Goal: Task Accomplishment & Management: Manage account settings

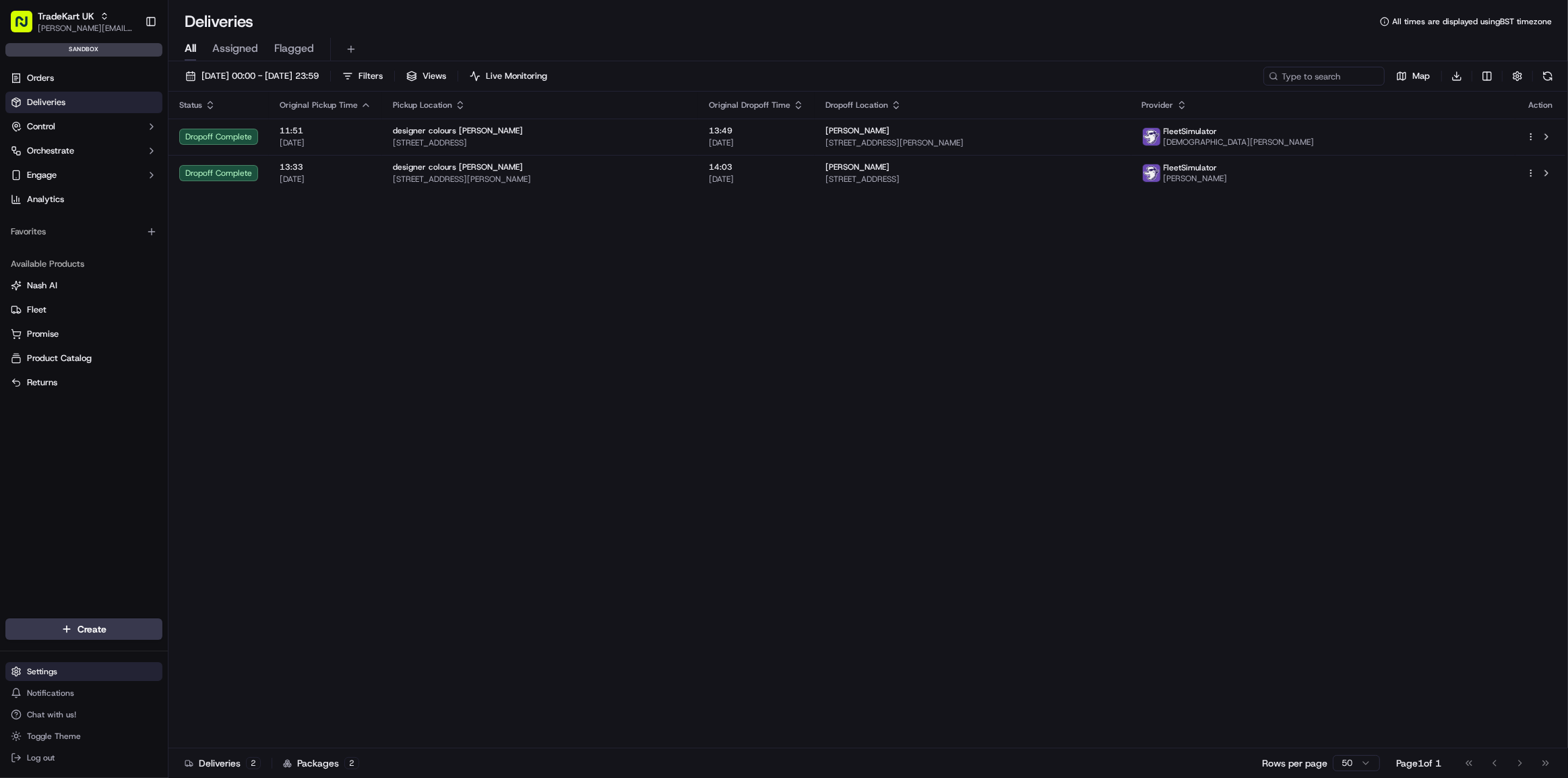
click at [42, 674] on html "TradeKart UK joao.alpuim@hackandcraft.com Toggle Sidebar sandbox Orders Deliver…" at bounding box center [784, 389] width 1568 height 778
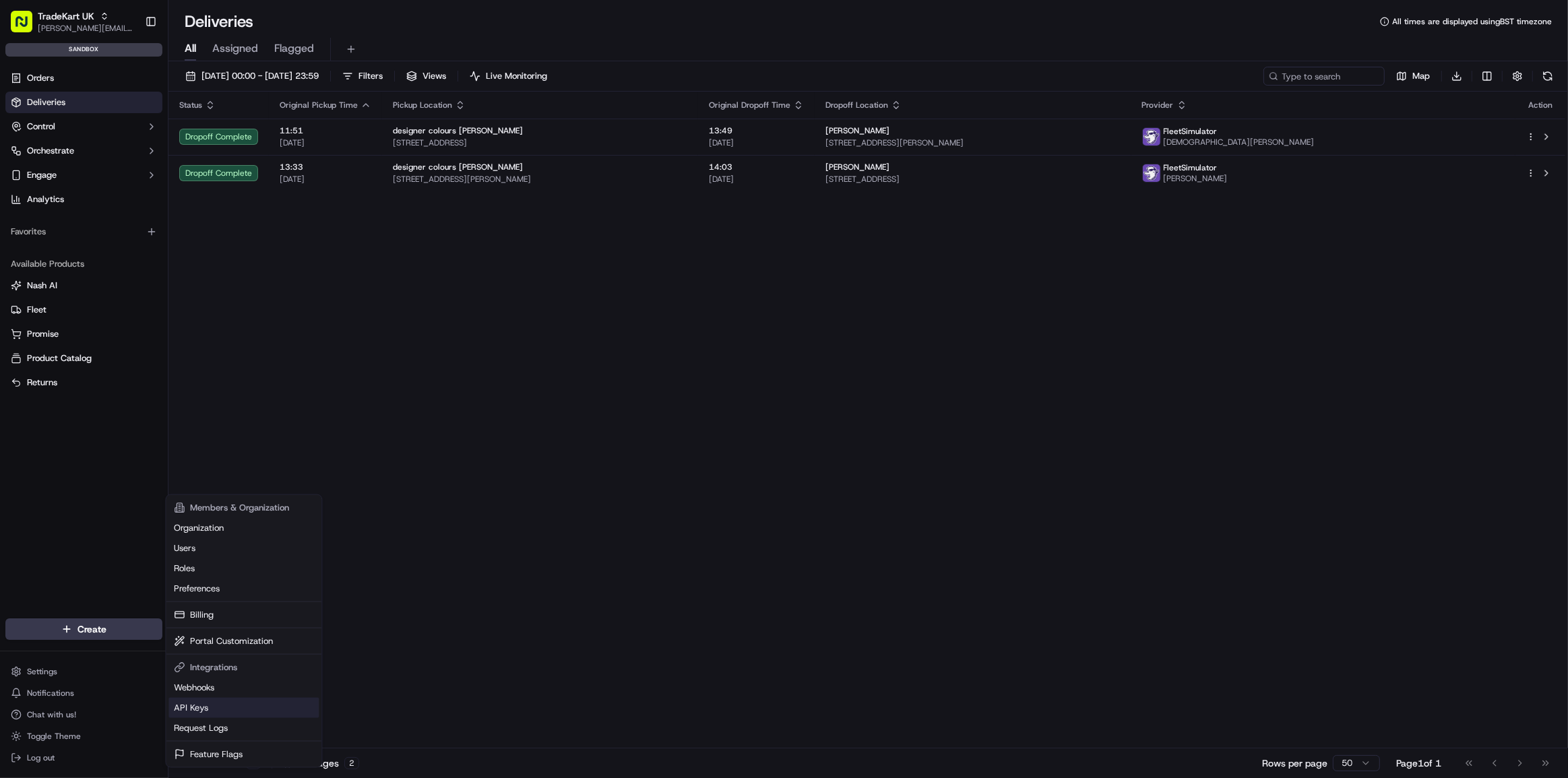
click at [216, 704] on link "API Keys" at bounding box center [244, 708] width 150 height 20
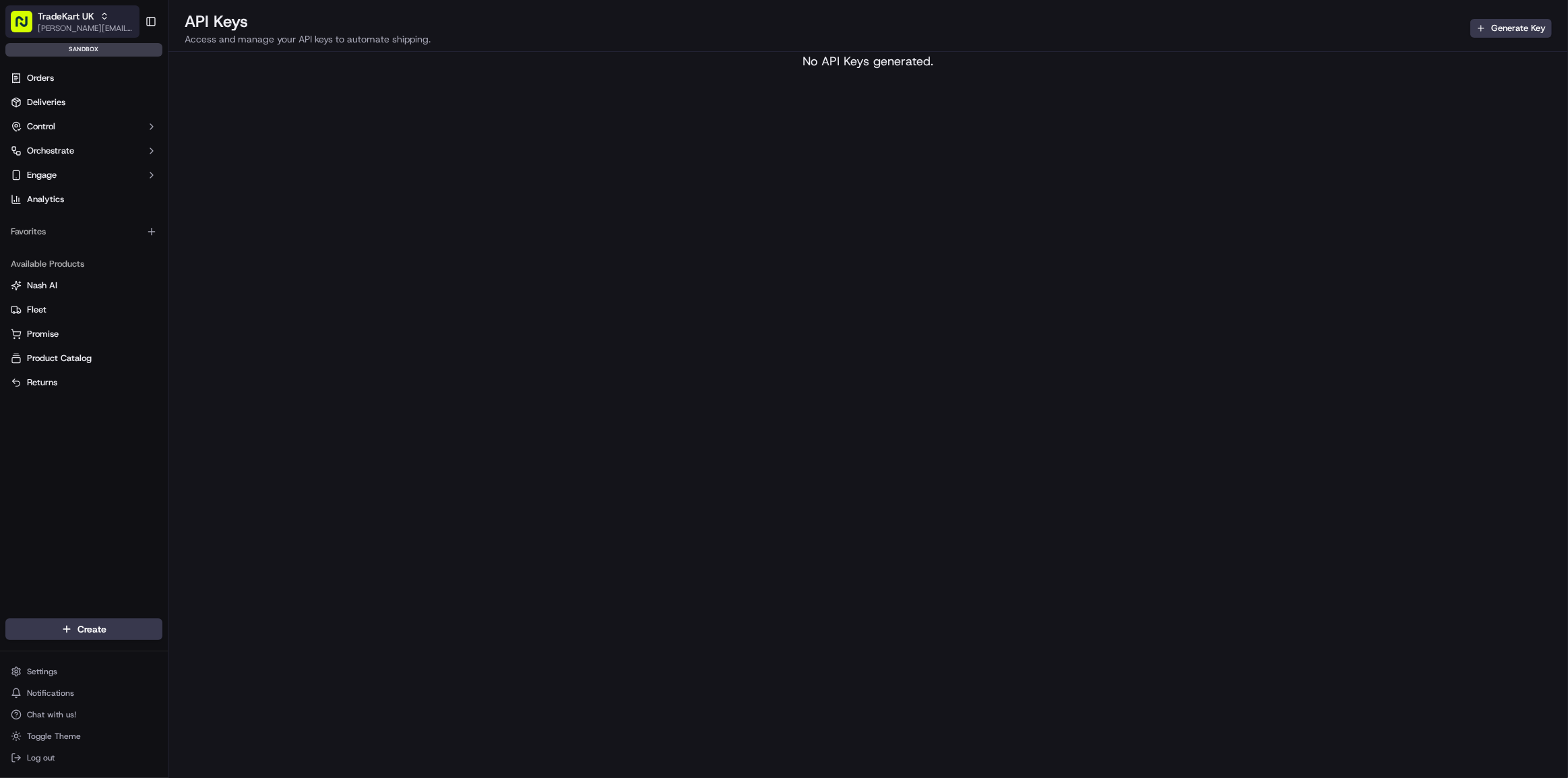
click at [52, 29] on span "[PERSON_NAME][EMAIL_ADDRESS][DOMAIN_NAME]" at bounding box center [86, 28] width 96 height 11
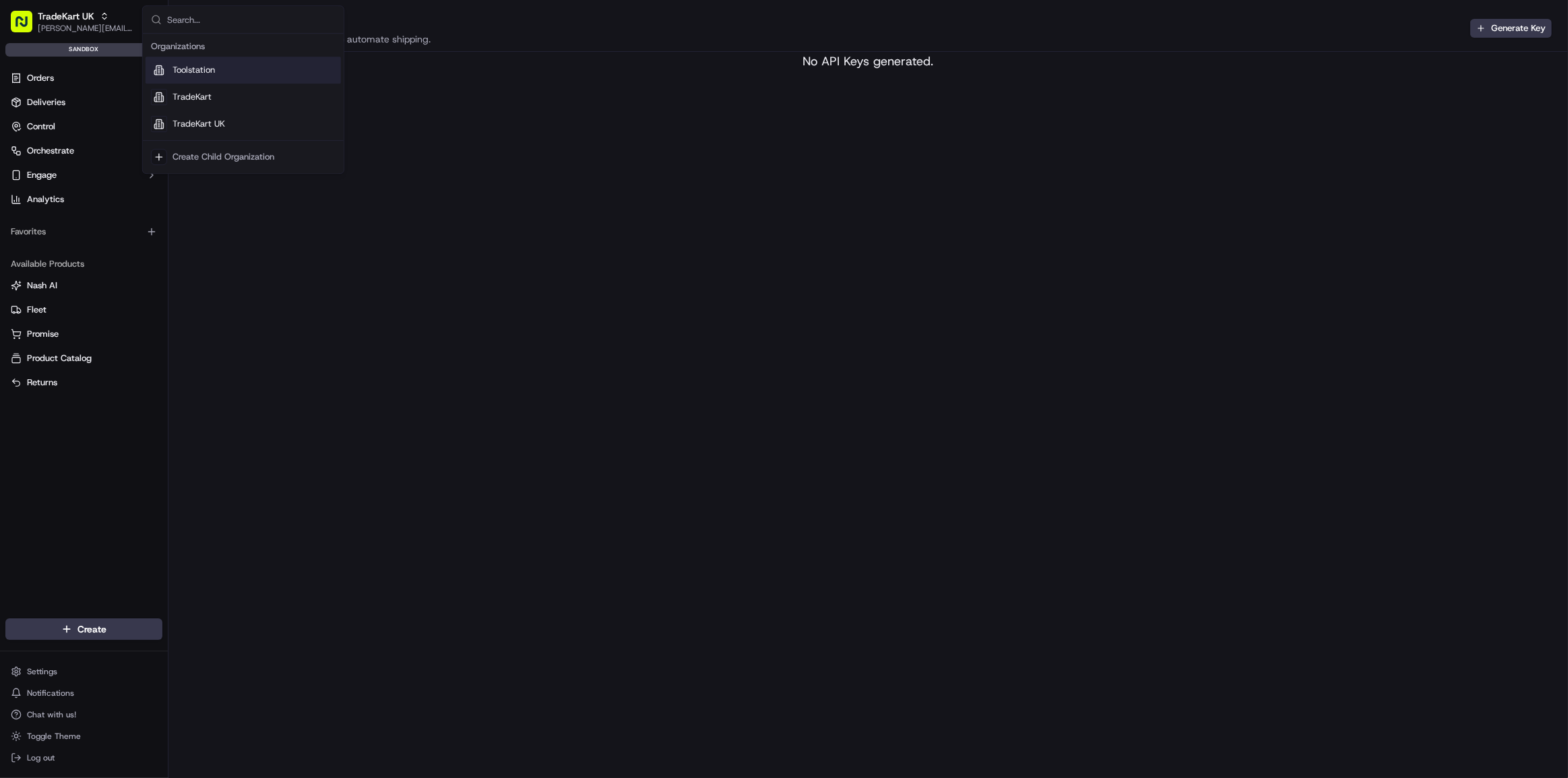
click at [221, 69] on div "Toolstation" at bounding box center [243, 69] width 196 height 27
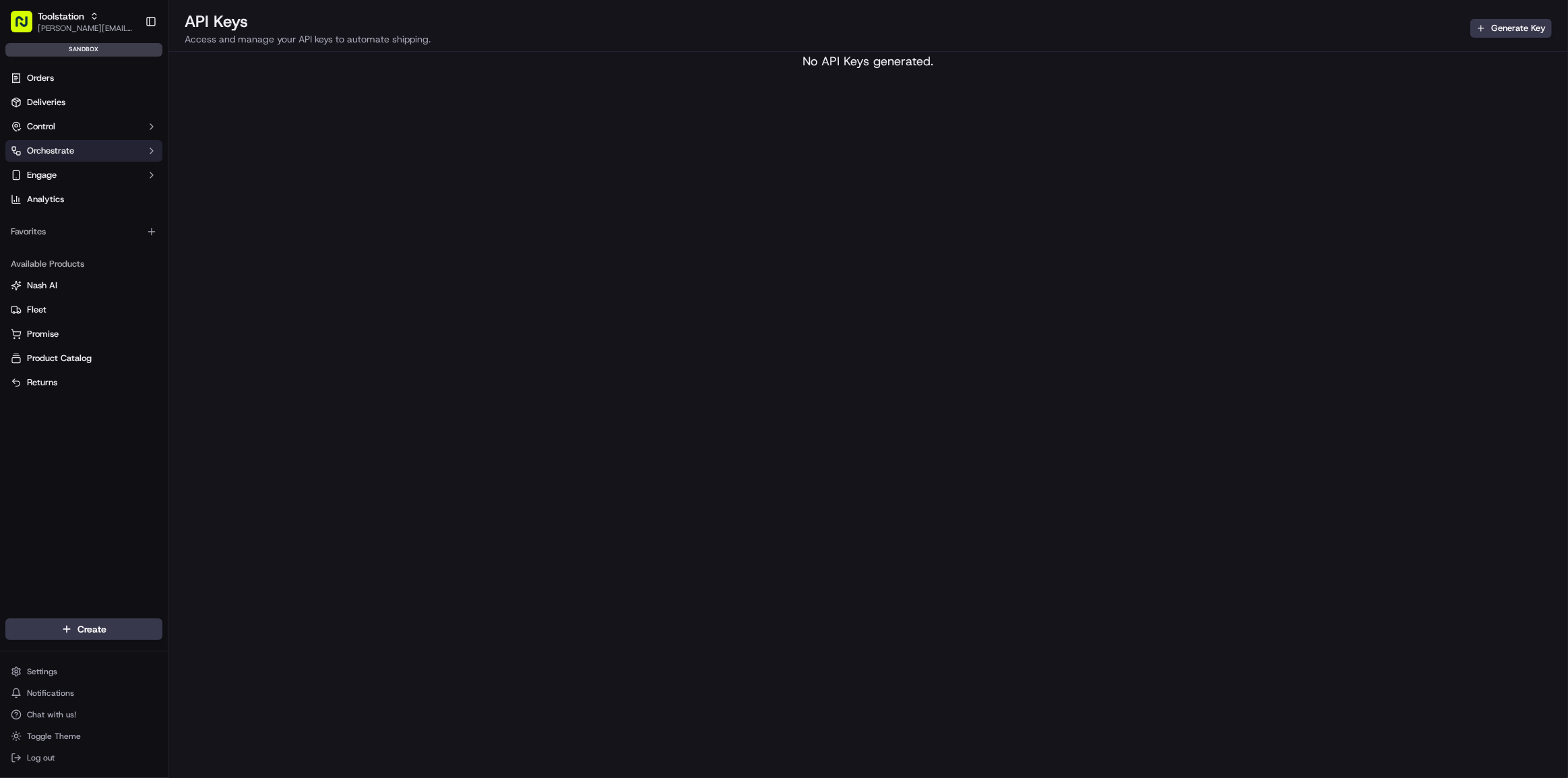
click at [64, 141] on button "Orchestrate" at bounding box center [84, 151] width 157 height 21
click at [99, 192] on span "Dispatch Strategies" at bounding box center [66, 194] width 79 height 12
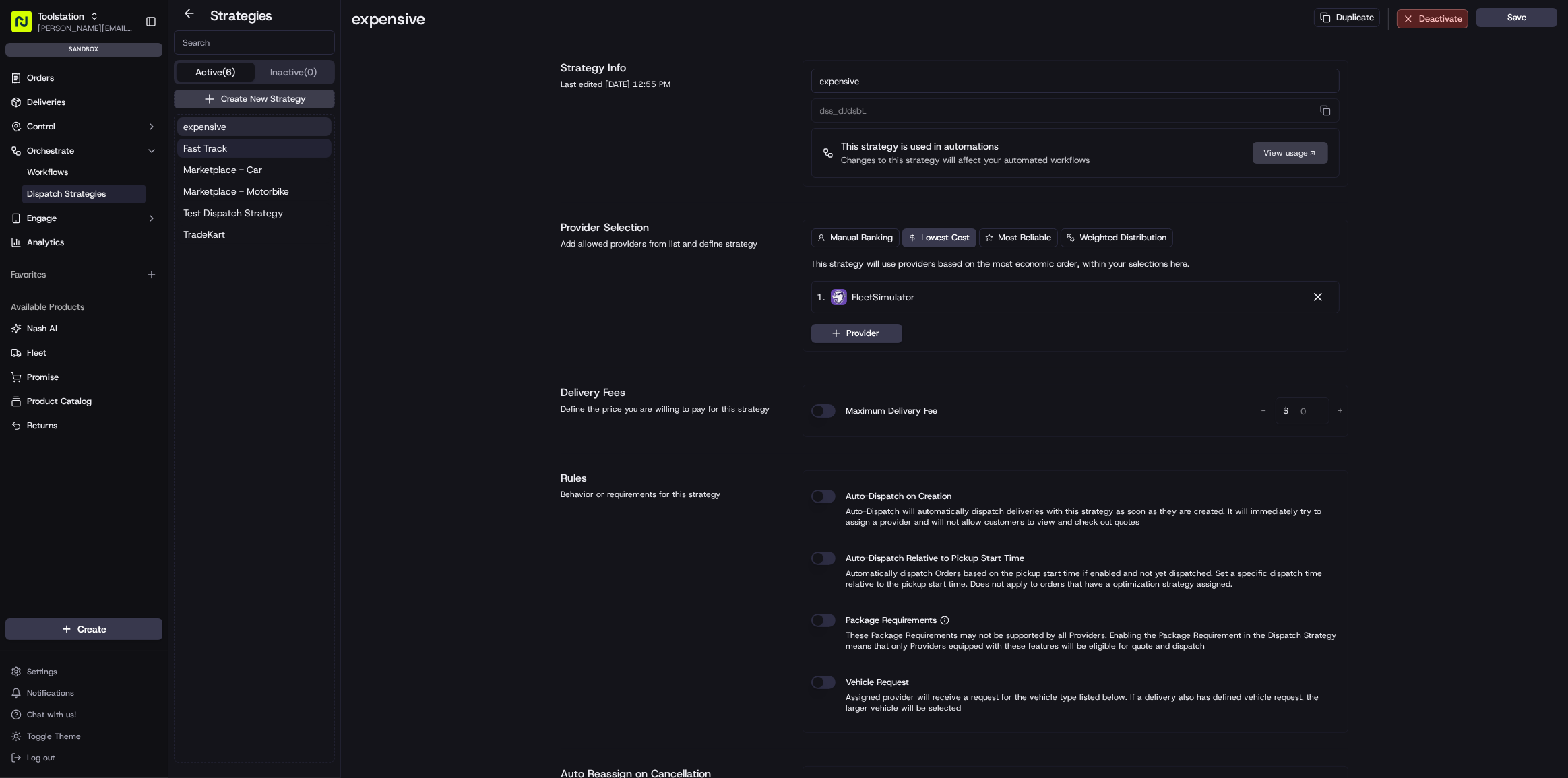
click at [256, 148] on button "Fast Track" at bounding box center [254, 148] width 154 height 19
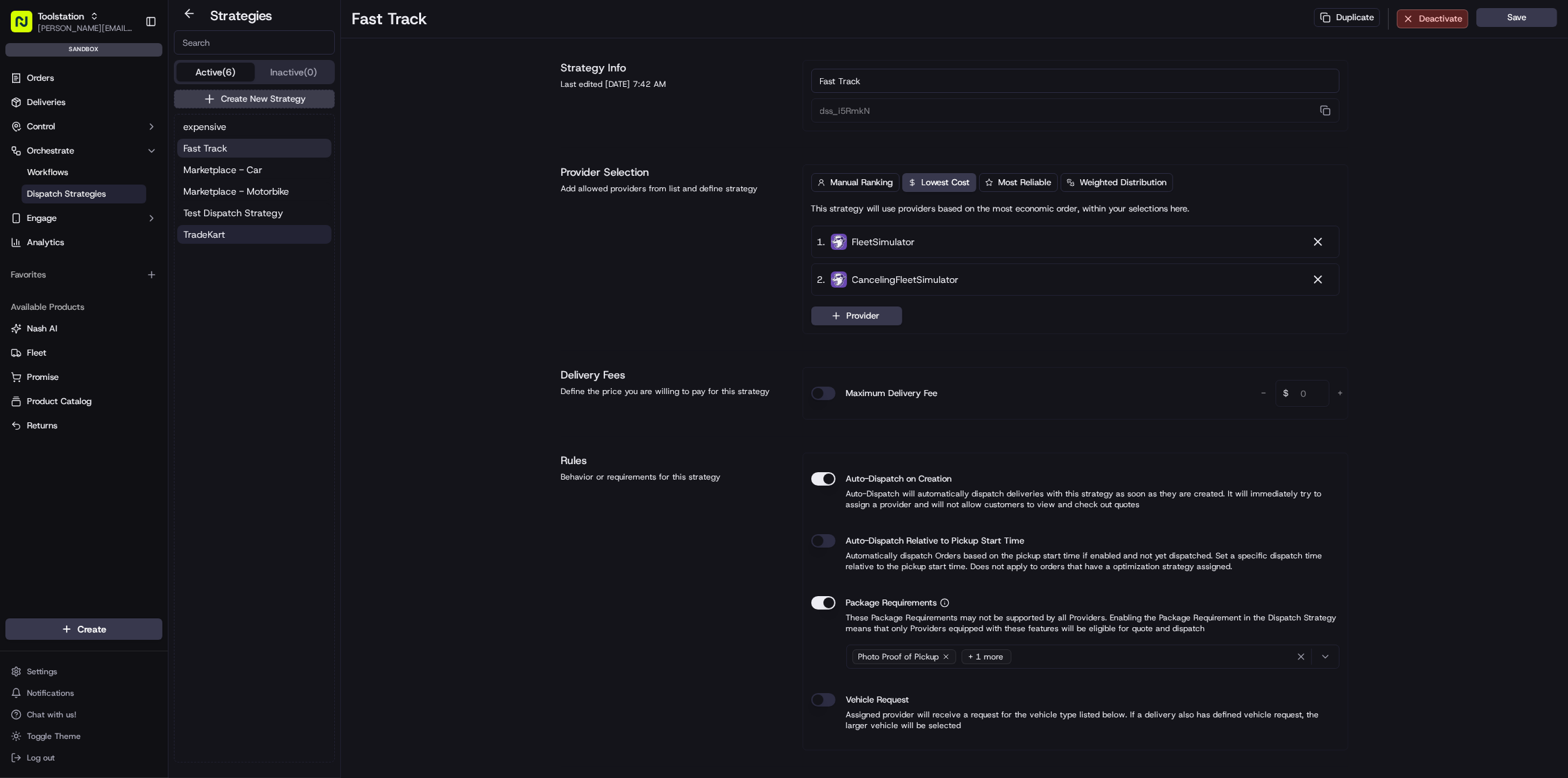
click at [245, 233] on button "TradeKart" at bounding box center [254, 234] width 154 height 19
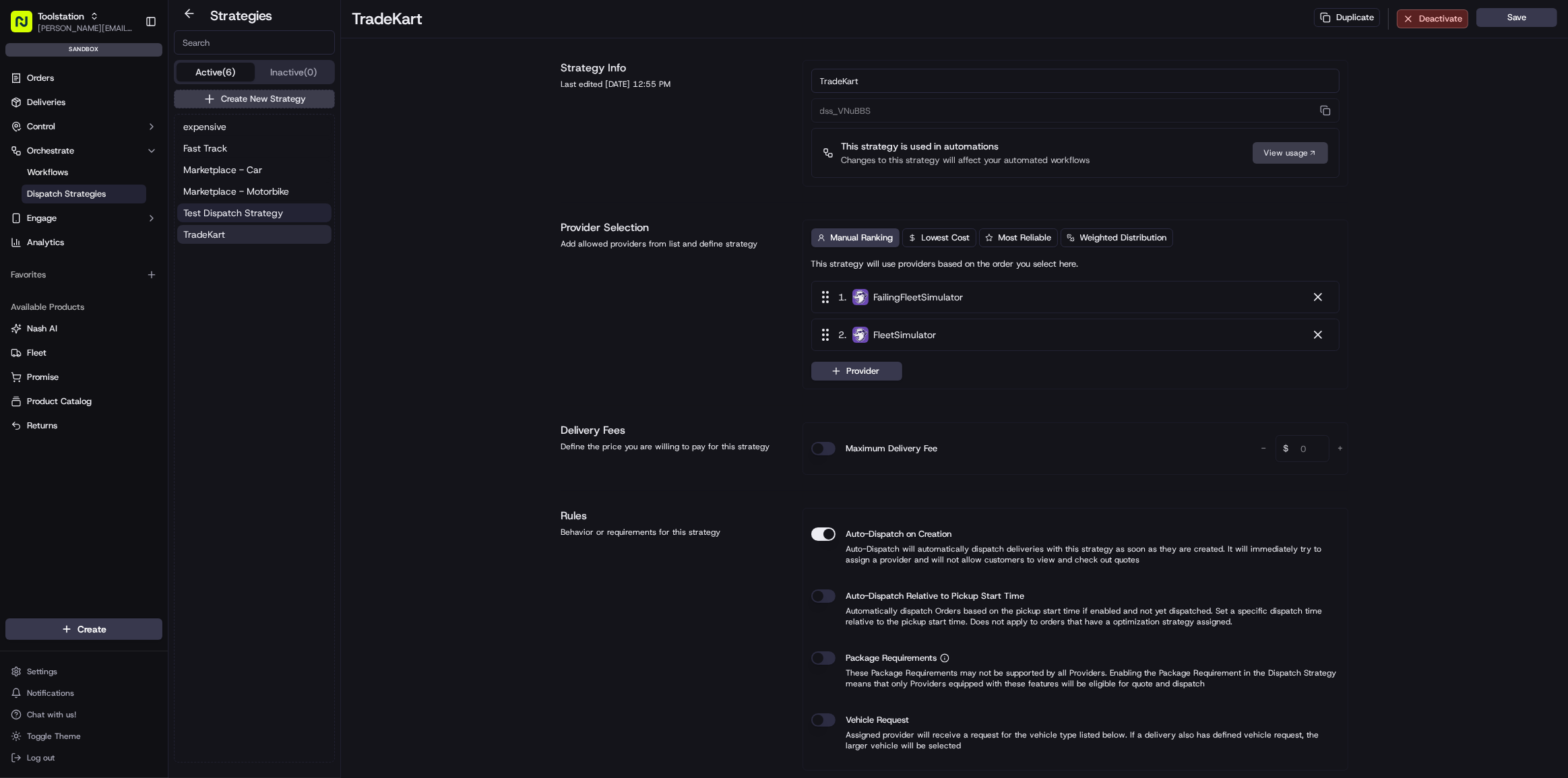
click at [242, 214] on span "Test Dispatch Strategy" at bounding box center [233, 213] width 99 height 14
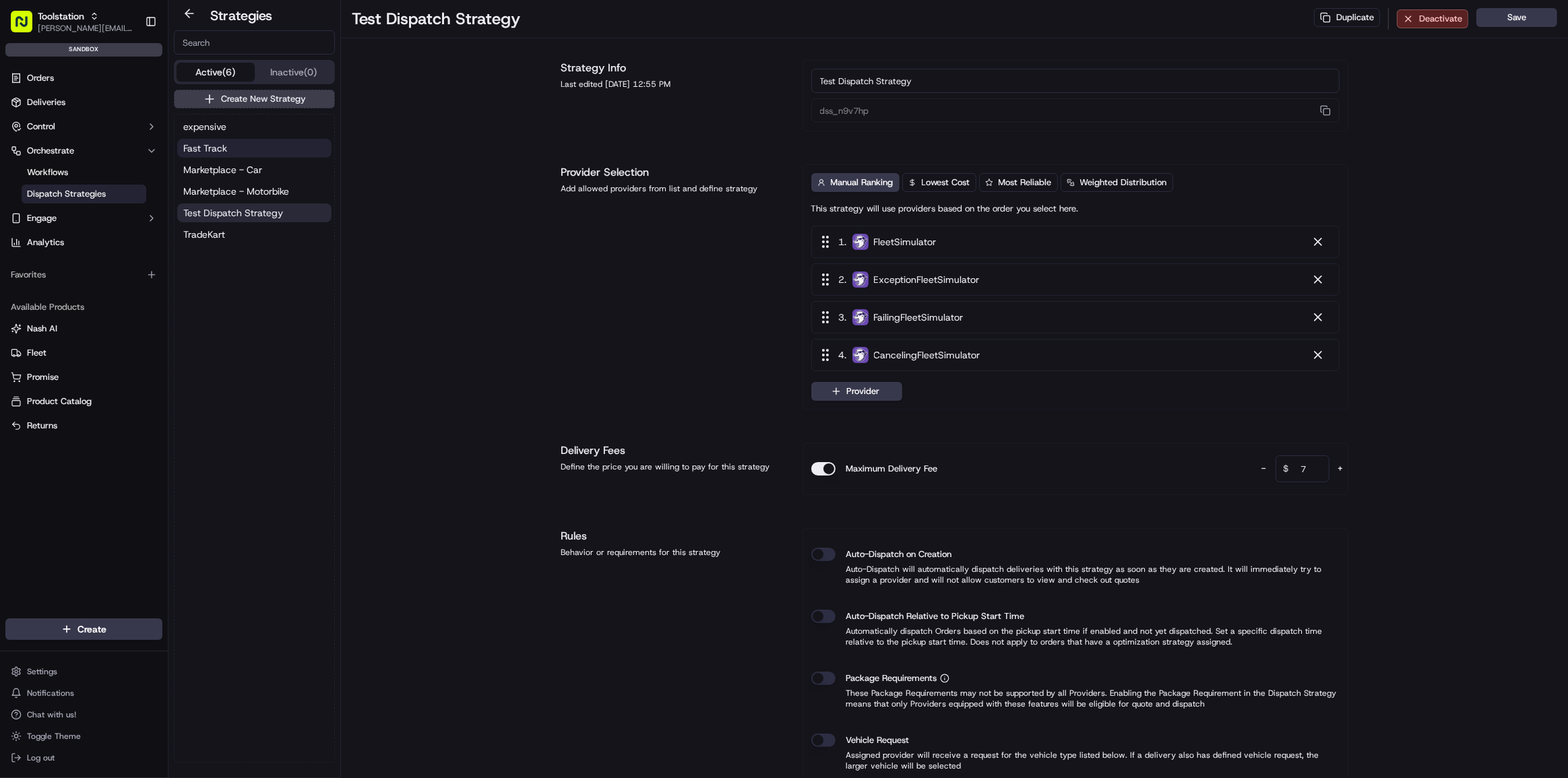
click at [239, 148] on button "Fast Track" at bounding box center [254, 148] width 154 height 19
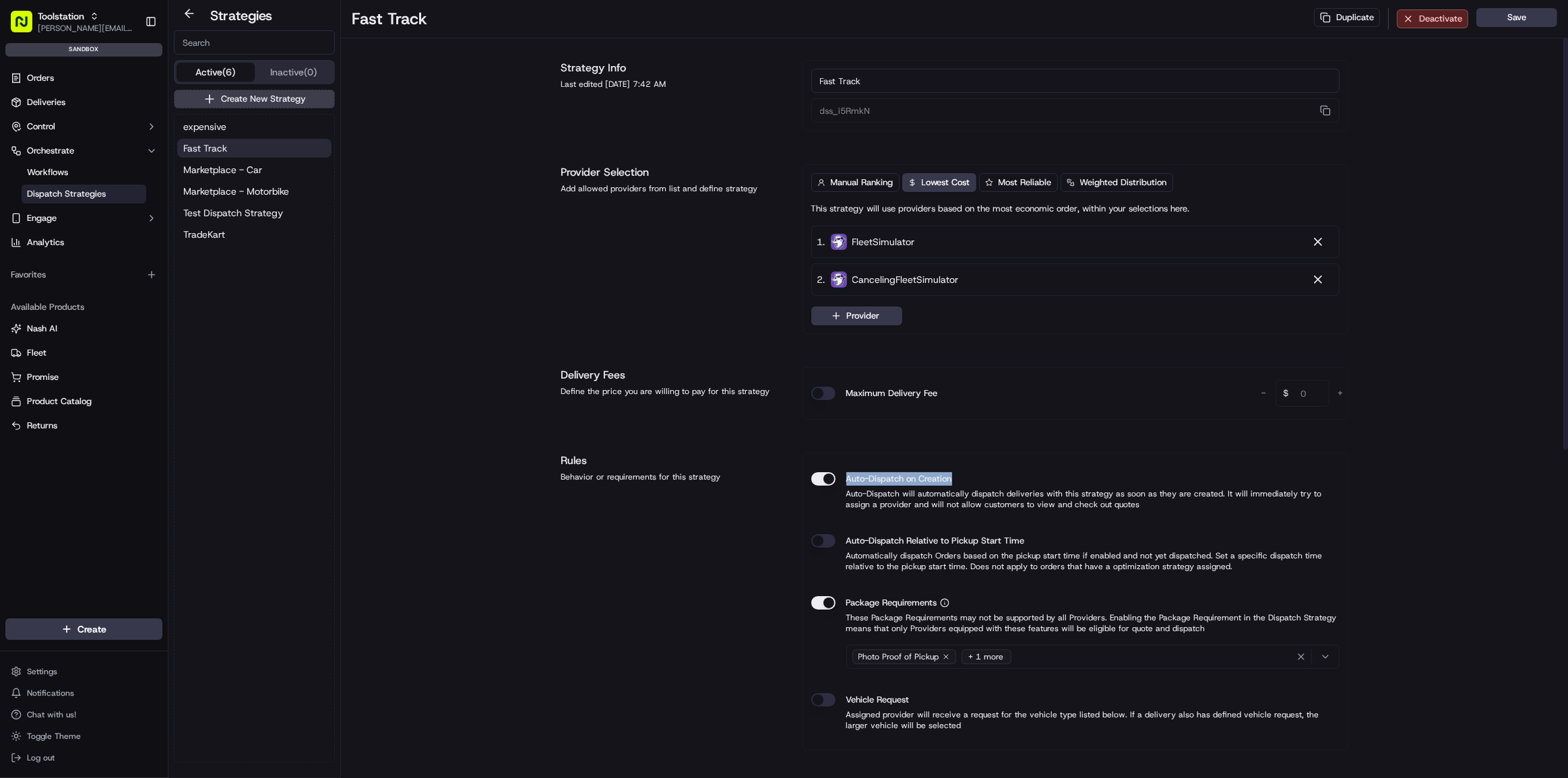
drag, startPoint x: 854, startPoint y: 476, endPoint x: 950, endPoint y: 478, distance: 96.0
click at [950, 478] on label "Auto-Dispatch on Creation" at bounding box center [899, 479] width 106 height 14
click at [952, 494] on p "Auto-Dispatch will automatically dispatch deliveries with this strategy as soon…" at bounding box center [1076, 499] width 528 height 21
